Goal: Transaction & Acquisition: Obtain resource

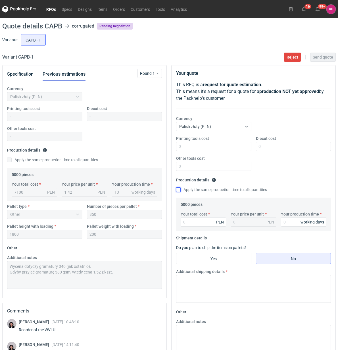
click at [178, 190] on input "Apply the same production time to all quantities" at bounding box center [178, 189] width 5 height 5
checkbox input "true"
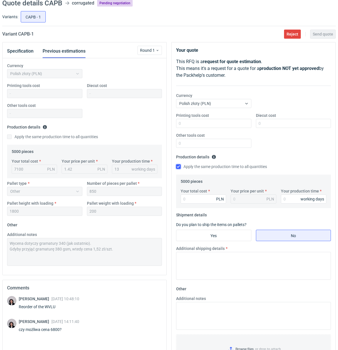
scroll to position [35, 0]
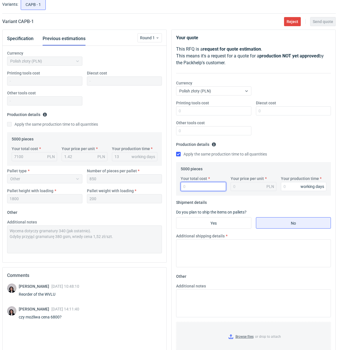
click at [200, 186] on input "Your total cost" at bounding box center [203, 186] width 45 height 9
type input "1"
type input "6800"
type input "1.36"
type input "6800"
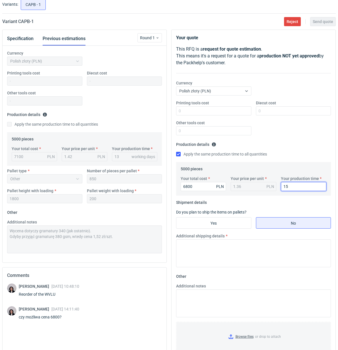
type input "15"
click at [216, 224] on input "Yes" at bounding box center [213, 222] width 75 height 11
radio input "true"
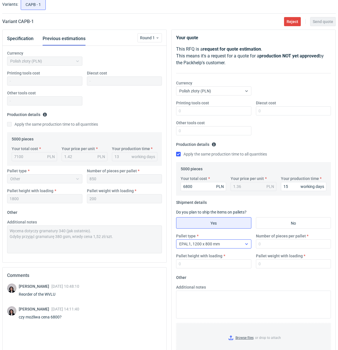
click at [246, 243] on icon at bounding box center [246, 243] width 5 height 5
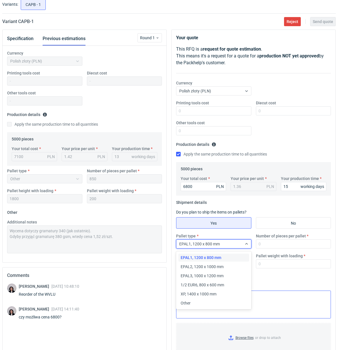
click at [192, 303] on div "Other" at bounding box center [214, 303] width 66 height 6
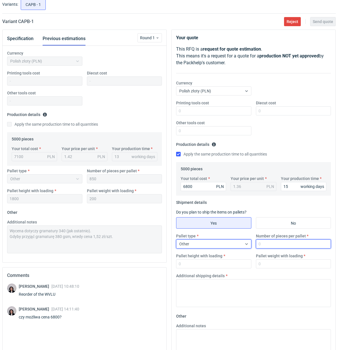
click at [284, 245] on input "Number of pieces per pallet" at bounding box center [293, 243] width 75 height 9
type input "850"
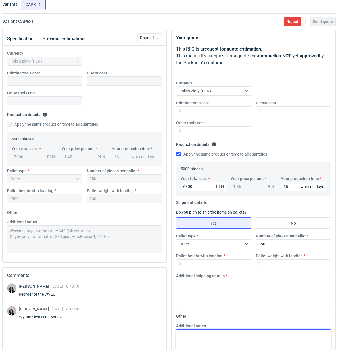
click at [215, 337] on textarea "Additional notes" at bounding box center [253, 343] width 155 height 28
paste textarea "Wycena dotyczy gramatury 340 (jak ostatnio)."
type textarea "Wycena dotyczy gramatury 340 (jak ostatnio)."
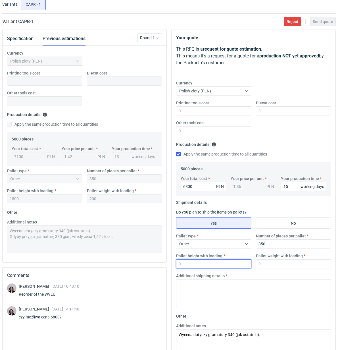
click at [208, 264] on input "Pallet height with loading" at bounding box center [213, 263] width 75 height 9
click at [217, 264] on input "Pallet height with loading" at bounding box center [213, 263] width 75 height 9
type input "1800"
type input "200"
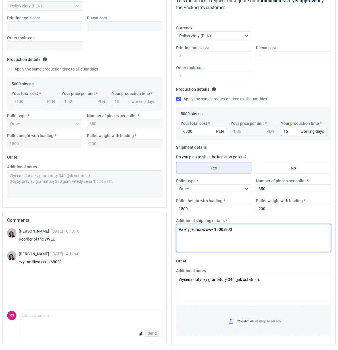
scroll to position [0, 0]
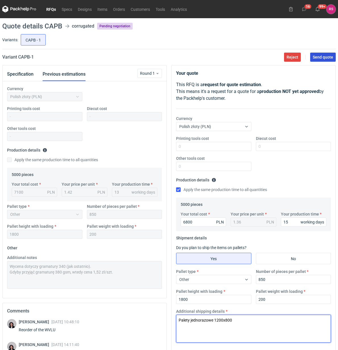
type textarea "Palety jednorazowe 1200x800"
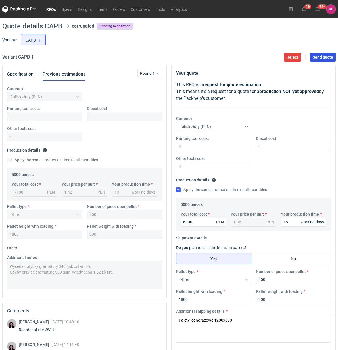
click at [323, 57] on span "Send quote" at bounding box center [323, 57] width 20 height 4
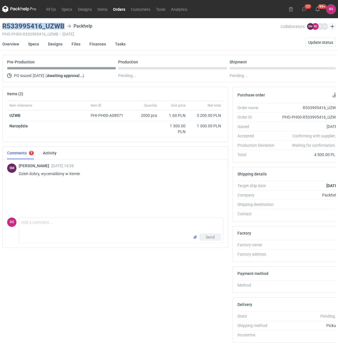
drag, startPoint x: 63, startPoint y: 26, endPoint x: -1, endPoint y: 26, distance: 63.9
click at [0, 26] on html "RFQs Specs Designs Items Orders Customers Tools Analytics 17 99+ RS Rafał Stani…" at bounding box center [169, 175] width 338 height 350
copy h3 "R533995416_UZWB"
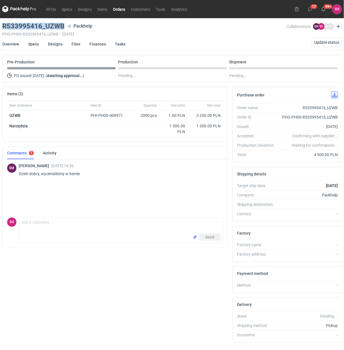
click at [334, 95] on button "button" at bounding box center [334, 94] width 7 height 7
click at [34, 42] on link "Specs" at bounding box center [33, 44] width 11 height 12
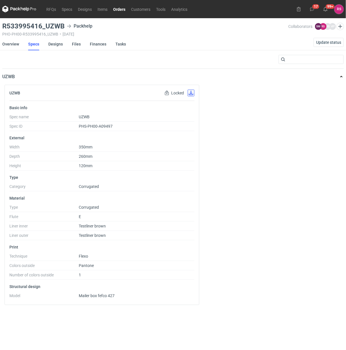
click at [191, 93] on button "button" at bounding box center [190, 92] width 7 height 7
click at [56, 43] on link "Designs" at bounding box center [55, 44] width 14 height 12
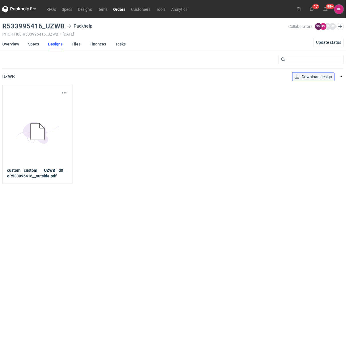
click at [315, 80] on button "Download design" at bounding box center [313, 76] width 42 height 9
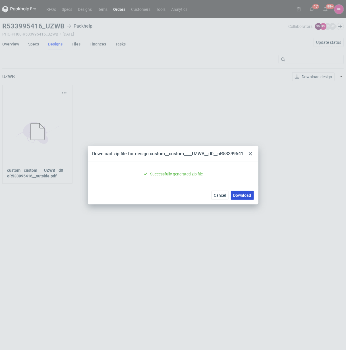
click at [239, 194] on link "Download" at bounding box center [242, 195] width 23 height 9
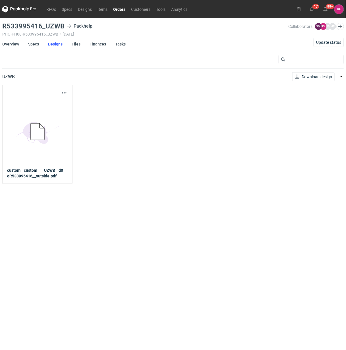
click at [11, 43] on link "Overview" at bounding box center [10, 44] width 17 height 12
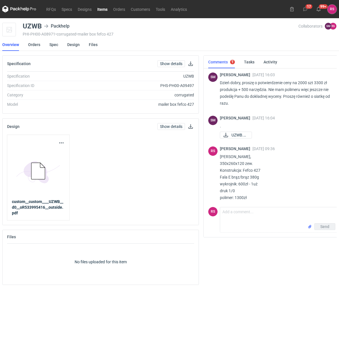
scroll to position [35, 0]
